Goal: Information Seeking & Learning: Learn about a topic

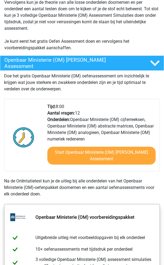
scroll to position [167, 0]
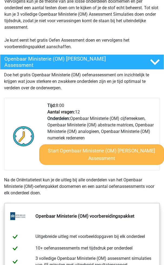
click at [58, 153] on link "Start Openbaar Ministerie (OM) Gratis Oefen Assessment" at bounding box center [101, 154] width 125 height 21
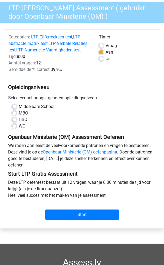
scroll to position [52, 0]
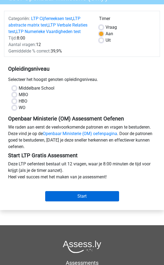
click at [70, 195] on input "Start" at bounding box center [82, 196] width 74 height 10
click at [63, 199] on input "Start" at bounding box center [82, 196] width 74 height 10
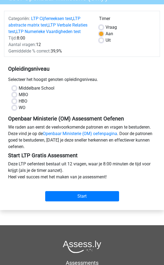
click at [71, 205] on div "Categoriën: LTP Cijferreeksen test , LTP abstracte matrix test , LTP Verbale Re…" at bounding box center [82, 106] width 156 height 205
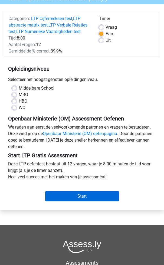
click at [69, 198] on input "Start" at bounding box center [82, 196] width 74 height 10
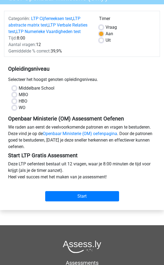
click at [16, 89] on div "Middelbare School" at bounding box center [81, 88] width 139 height 6
click at [19, 89] on label "Middelbare School" at bounding box center [37, 88] width 36 height 6
click at [16, 89] on input "Middelbare School" at bounding box center [14, 87] width 4 height 5
radio input "true"
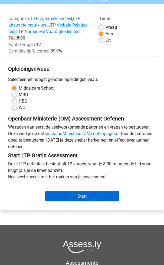
click at [71, 191] on input "Start" at bounding box center [82, 196] width 74 height 10
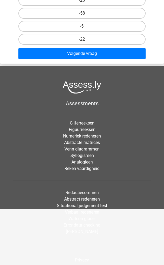
scroll to position [131, 0]
click at [90, 206] on link "Situational judgement test" at bounding box center [82, 205] width 50 height 5
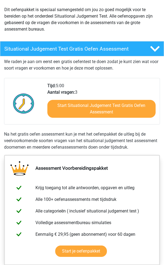
scroll to position [66, 0]
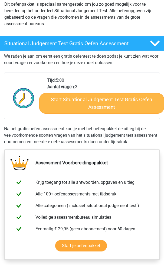
click at [69, 105] on link "Start Situational Judgement Test Gratis Oefen Assessment" at bounding box center [101, 103] width 125 height 21
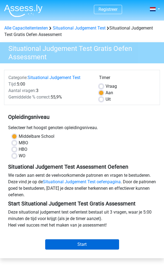
click at [81, 245] on input "Start" at bounding box center [82, 244] width 74 height 10
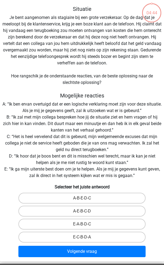
scroll to position [31, 0]
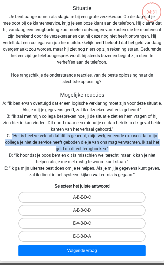
drag, startPoint x: 115, startPoint y: 147, endPoint x: 11, endPoint y: 136, distance: 104.4
click at [11, 136] on div "Situatie Je bent aangenomen als stagiaire bij een grote verzekeraar. Op de dag …" at bounding box center [82, 131] width 164 height 253
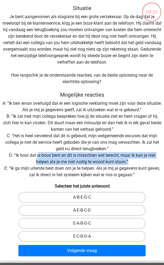
drag, startPoint x: 130, startPoint y: 160, endPoint x: 38, endPoint y: 155, distance: 92.8
click at [38, 155] on div "Situatie Je bent aangenomen als stagiaire bij een grote verzekeraar. Op de dag …" at bounding box center [82, 131] width 164 height 253
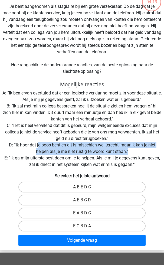
scroll to position [44, 0]
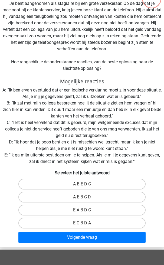
click at [49, 163] on div "Situatie Je bent aangenomen als stagiaire bij een grote verzekeraar. Op de dag …" at bounding box center [82, 118] width 164 height 253
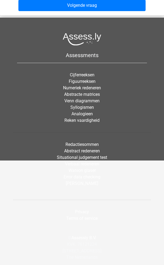
scroll to position [276, 0]
click at [84, 112] on link "Analogieen" at bounding box center [81, 113] width 21 height 5
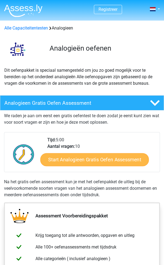
click at [95, 160] on link "Start Analogieen Gratis Oefen Assessment" at bounding box center [94, 159] width 108 height 13
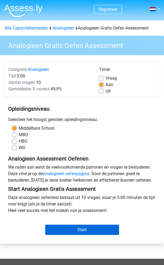
click at [92, 234] on input "Start" at bounding box center [82, 229] width 74 height 10
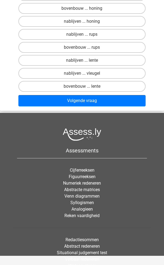
scroll to position [71, 0]
click at [81, 197] on link "Venn diagrammen" at bounding box center [81, 195] width 35 height 5
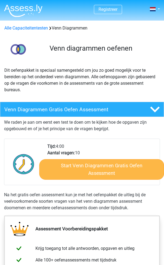
click at [92, 165] on link "Start Venn Diagrammen Gratis Oefen Assessment" at bounding box center [101, 169] width 125 height 21
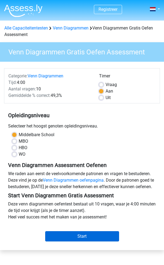
click at [72, 236] on input "Start" at bounding box center [82, 236] width 74 height 10
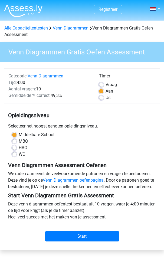
click at [25, 15] on img at bounding box center [23, 10] width 38 height 13
